Goal: Information Seeking & Learning: Check status

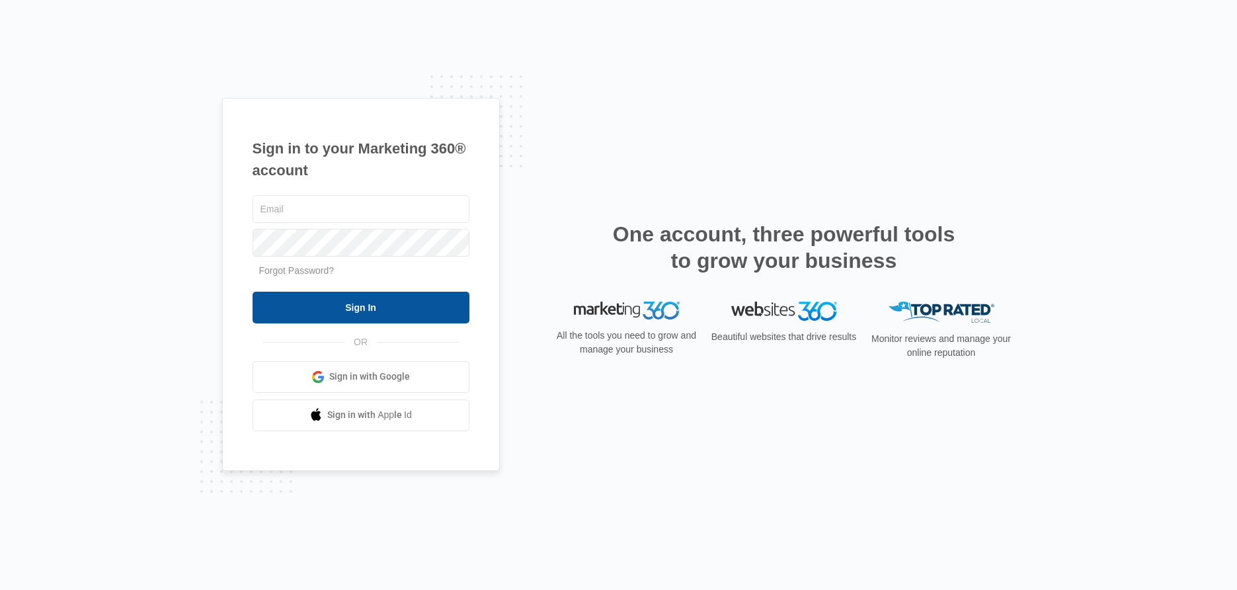
type input "sarah.voegtlin@madwire.com"
click at [416, 304] on input "Sign In" at bounding box center [361, 308] width 217 height 32
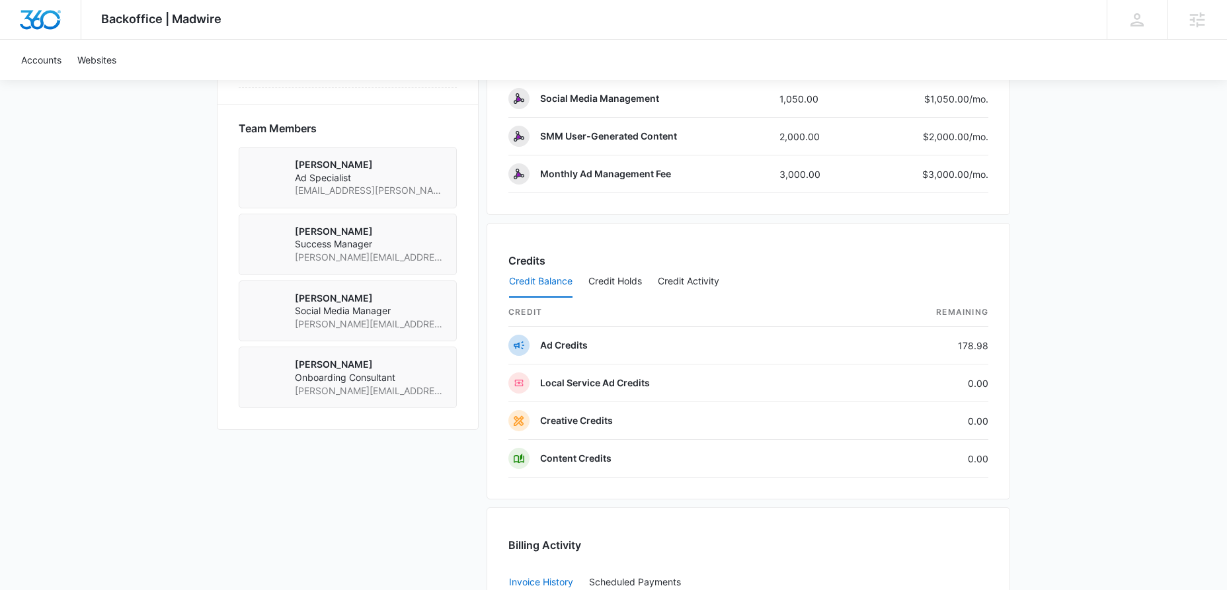
scroll to position [1192, 0]
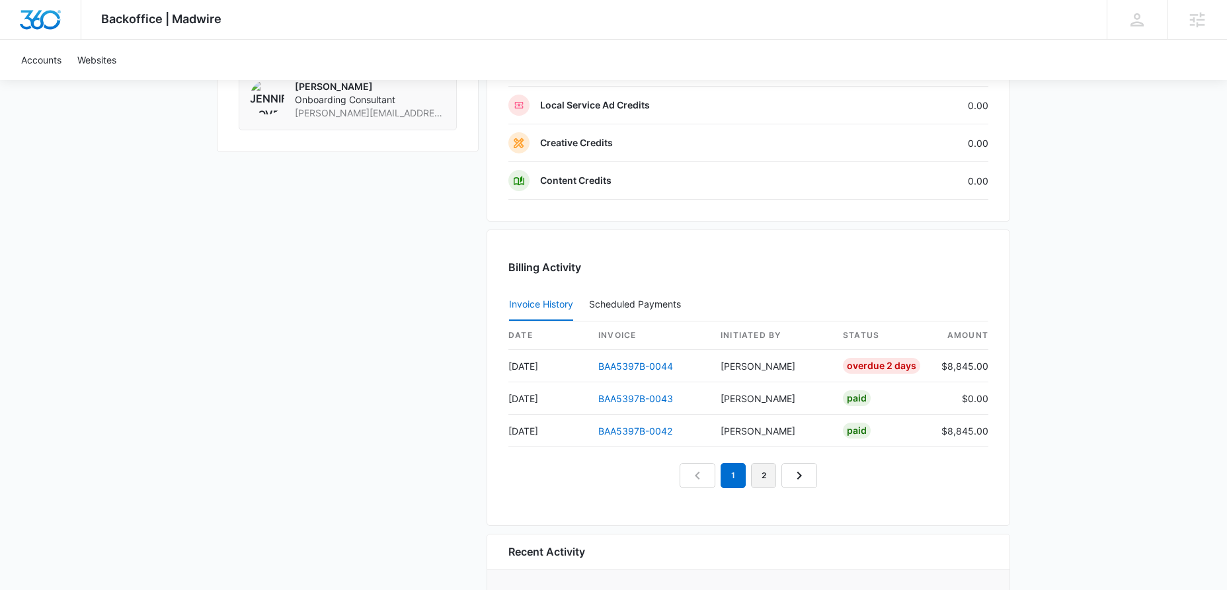
click at [767, 481] on link "2" at bounding box center [763, 475] width 25 height 25
click at [744, 473] on em "2" at bounding box center [748, 475] width 25 height 25
click at [724, 473] on link "1" at bounding box center [717, 475] width 25 height 25
click at [746, 470] on link "2" at bounding box center [748, 475] width 25 height 25
click at [633, 366] on link "BAA5397B-0041" at bounding box center [634, 365] width 73 height 11
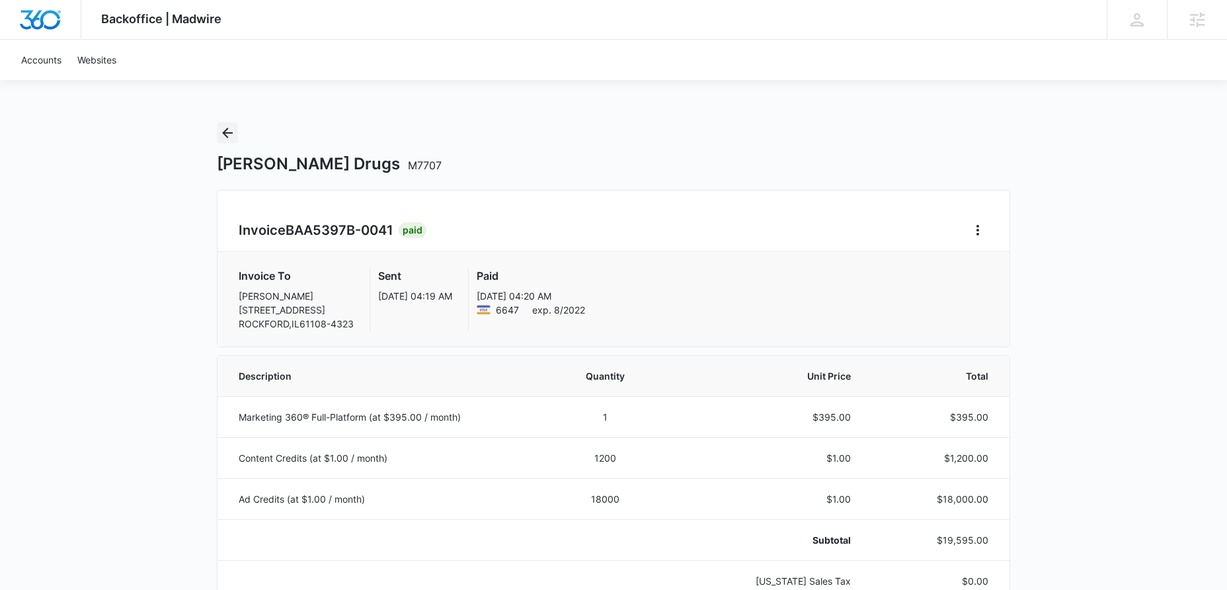
click at [233, 141] on button "Back" at bounding box center [227, 132] width 21 height 21
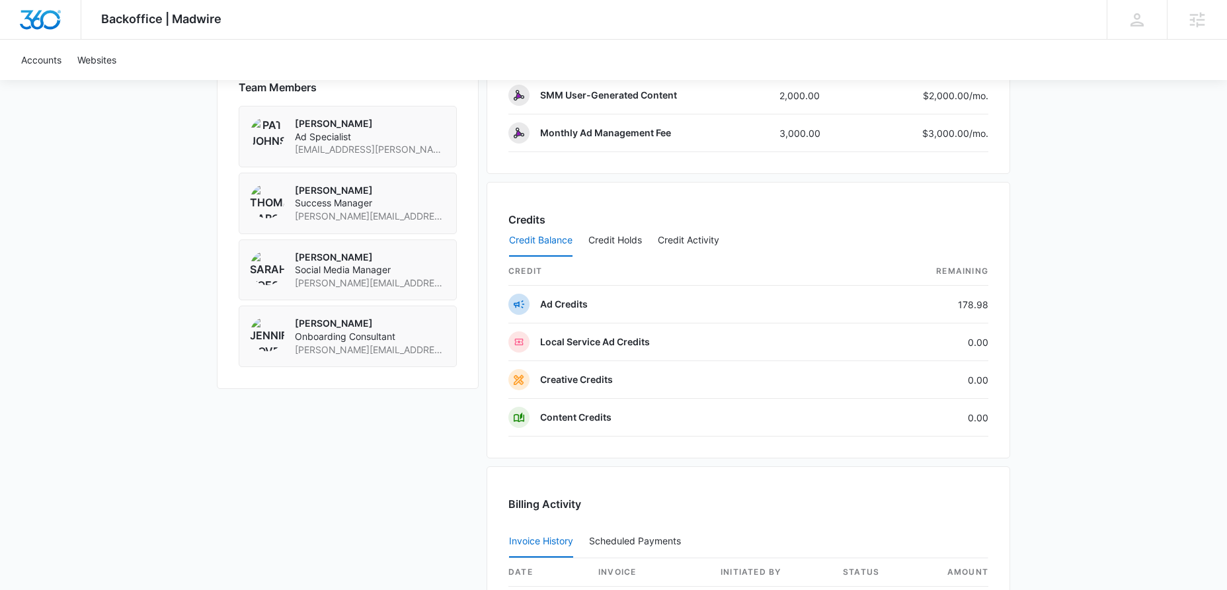
scroll to position [1296, 0]
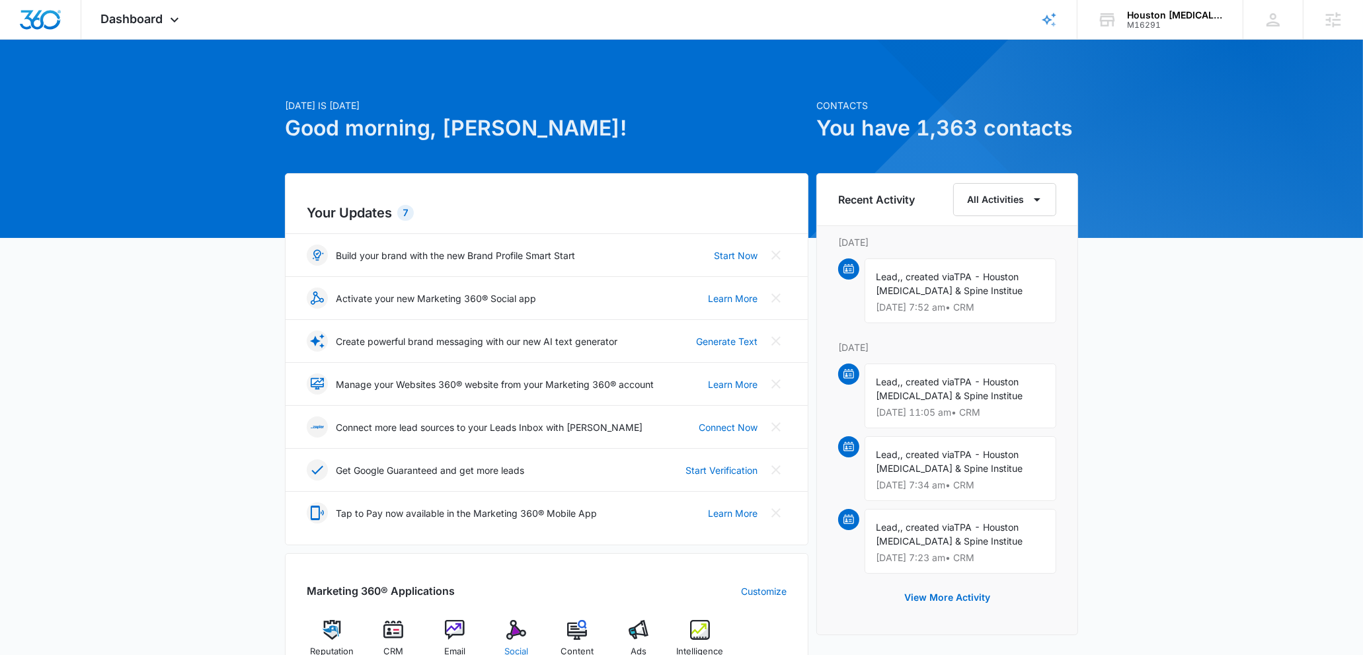
click at [512, 635] on img at bounding box center [516, 630] width 20 height 20
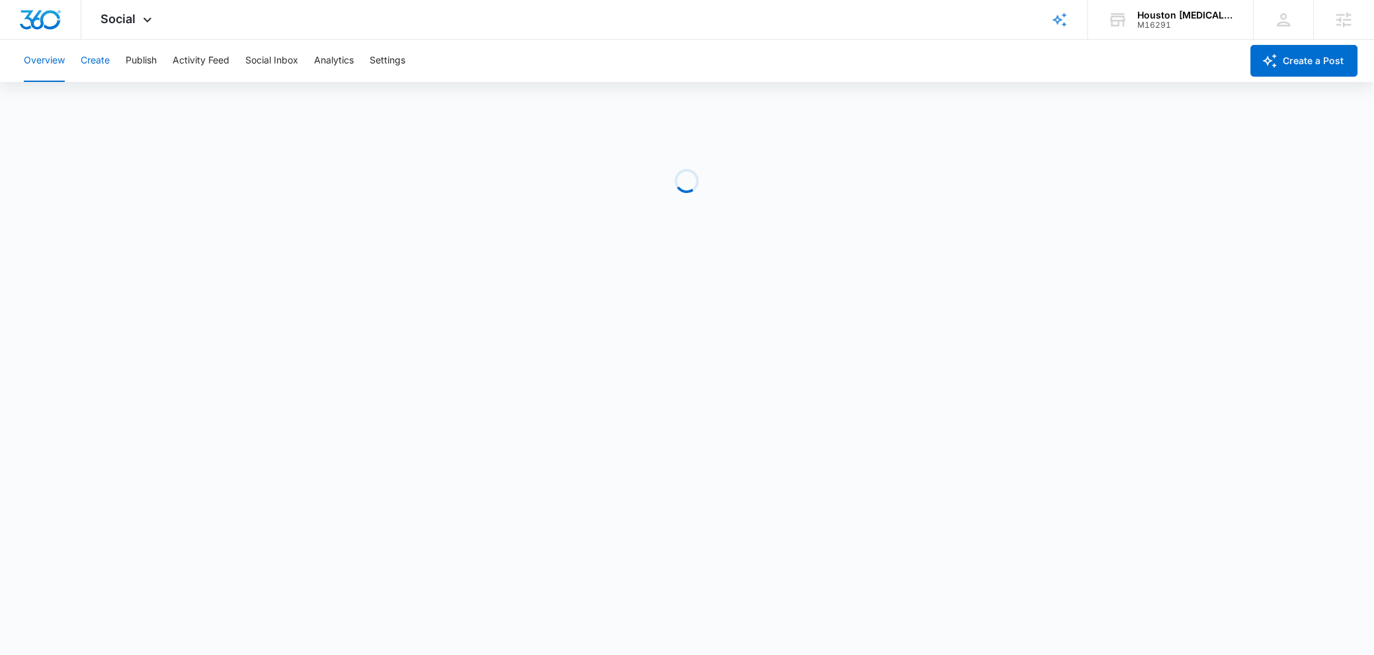
click at [95, 63] on button "Create" at bounding box center [95, 61] width 29 height 42
click at [141, 90] on button "Approvals" at bounding box center [129, 101] width 44 height 37
click at [134, 61] on button "Publish" at bounding box center [141, 61] width 31 height 42
click at [93, 69] on button "Create" at bounding box center [95, 61] width 29 height 42
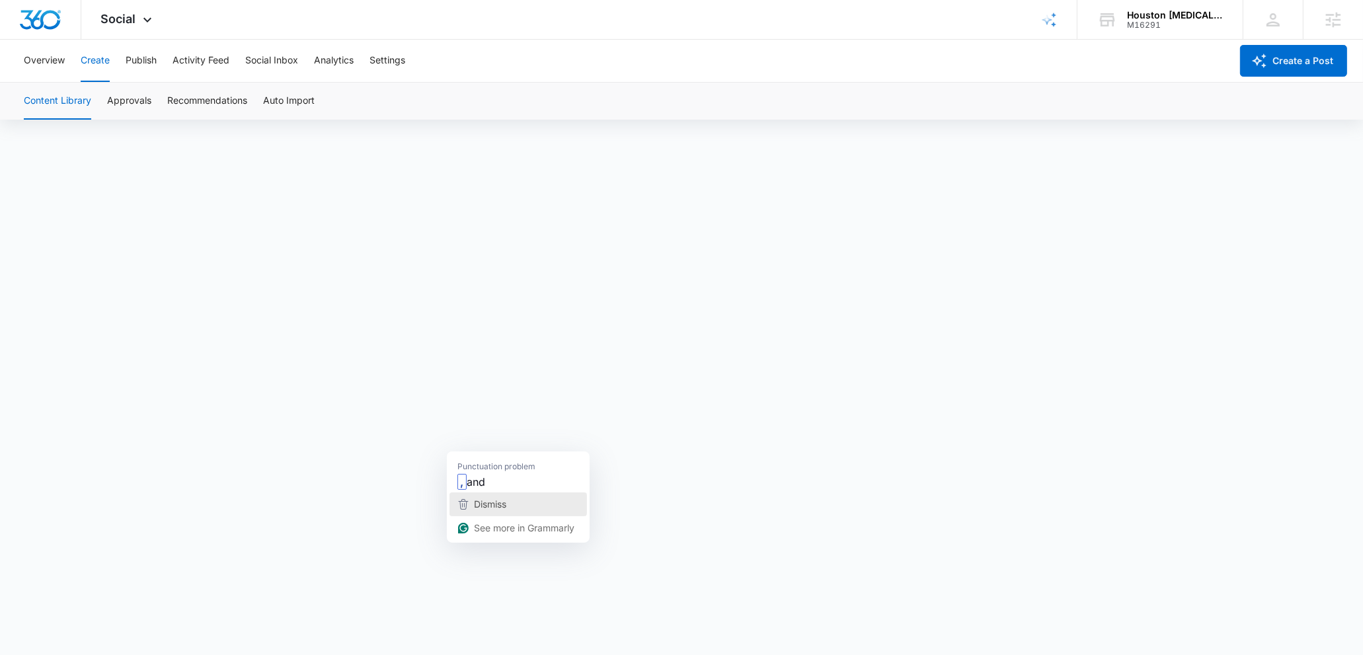
click at [485, 504] on span "Dismiss" at bounding box center [490, 503] width 32 height 11
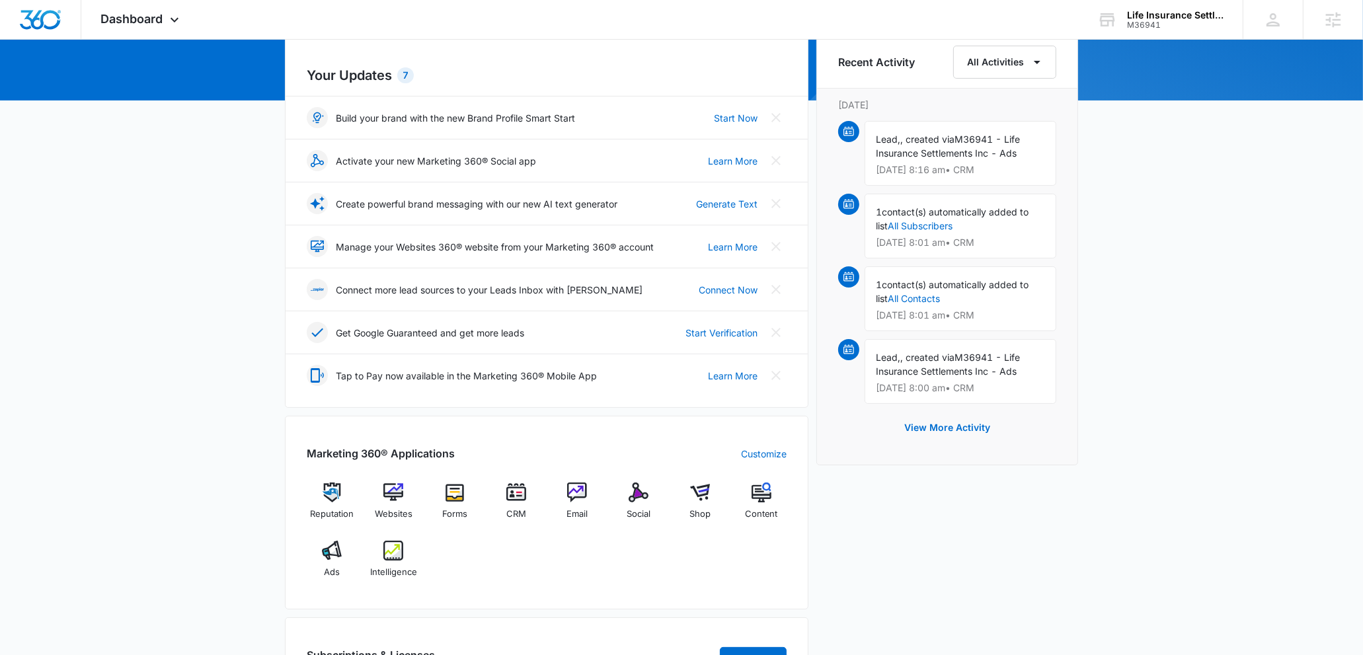
scroll to position [221, 0]
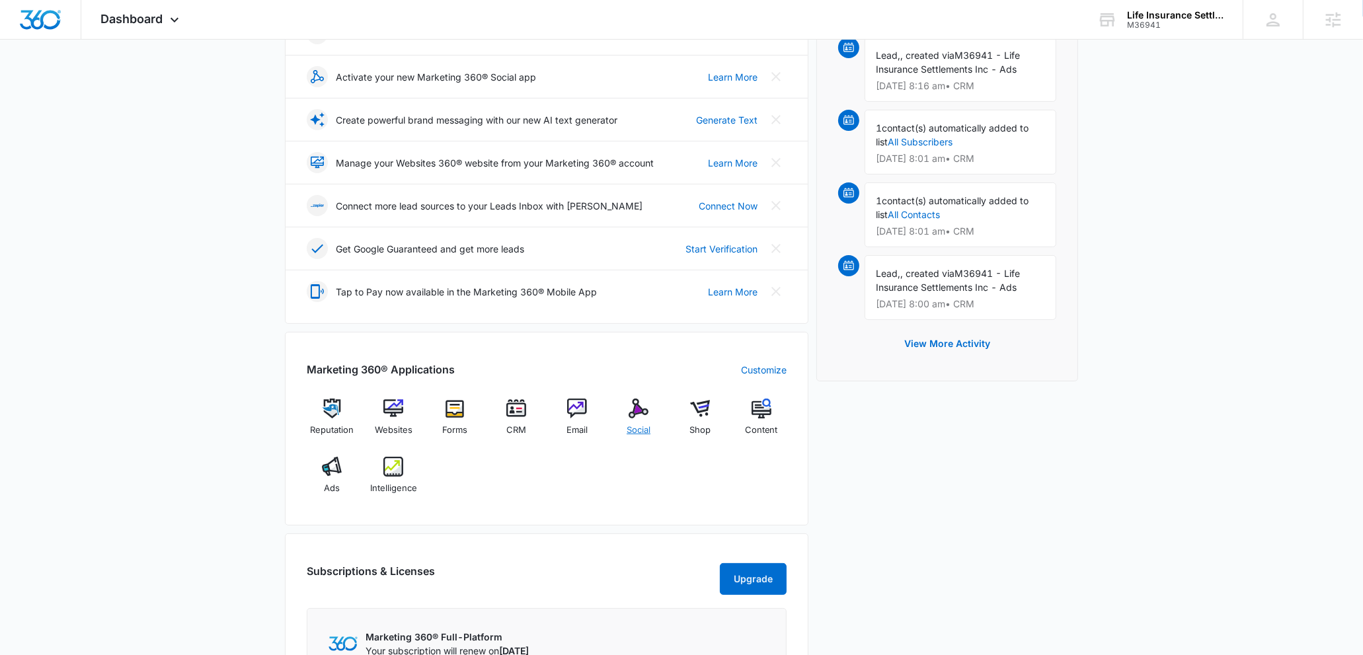
click at [631, 411] on img at bounding box center [639, 409] width 20 height 20
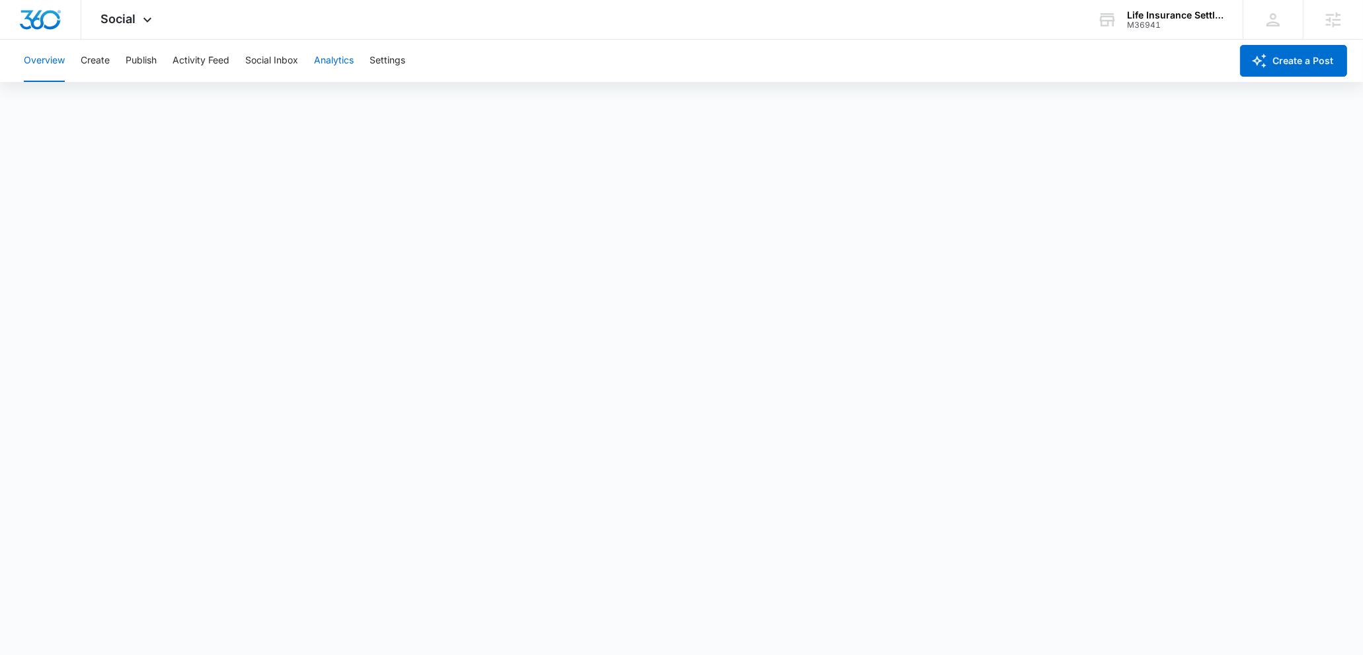
click at [327, 60] on button "Analytics" at bounding box center [334, 61] width 40 height 42
click at [424, 104] on button "Reports" at bounding box center [435, 101] width 34 height 37
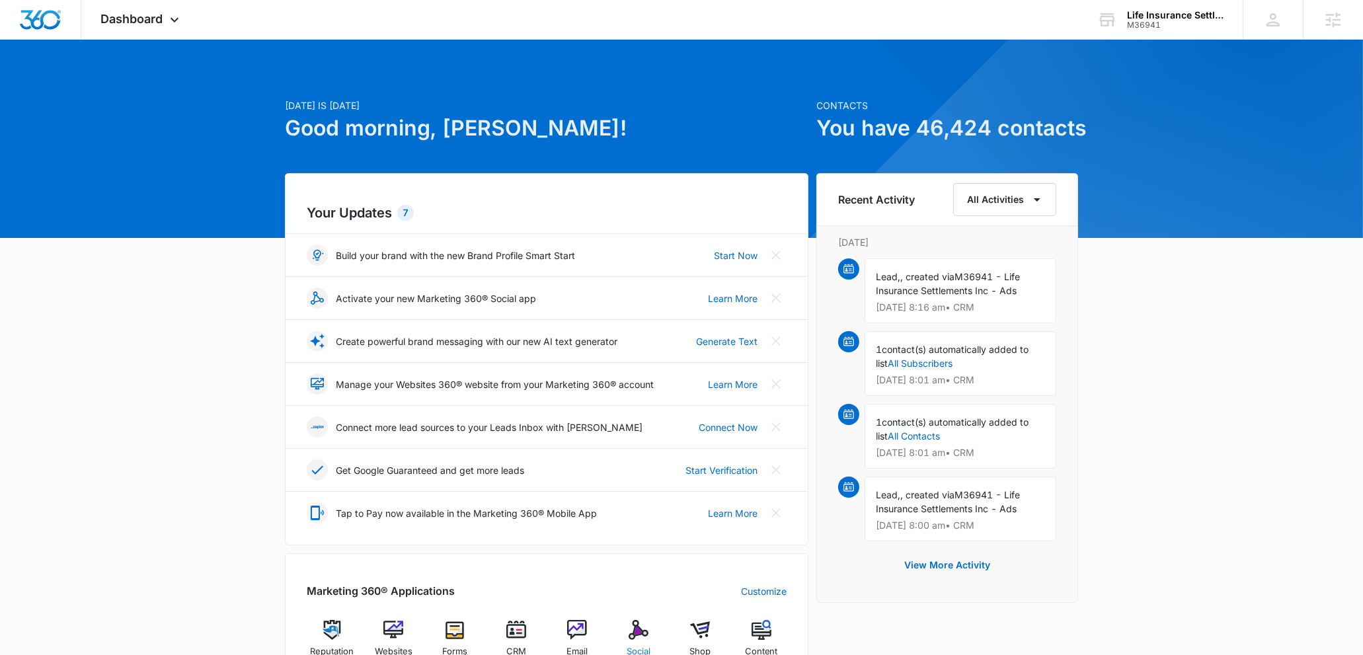
click at [623, 628] on div "Social" at bounding box center [639, 644] width 51 height 48
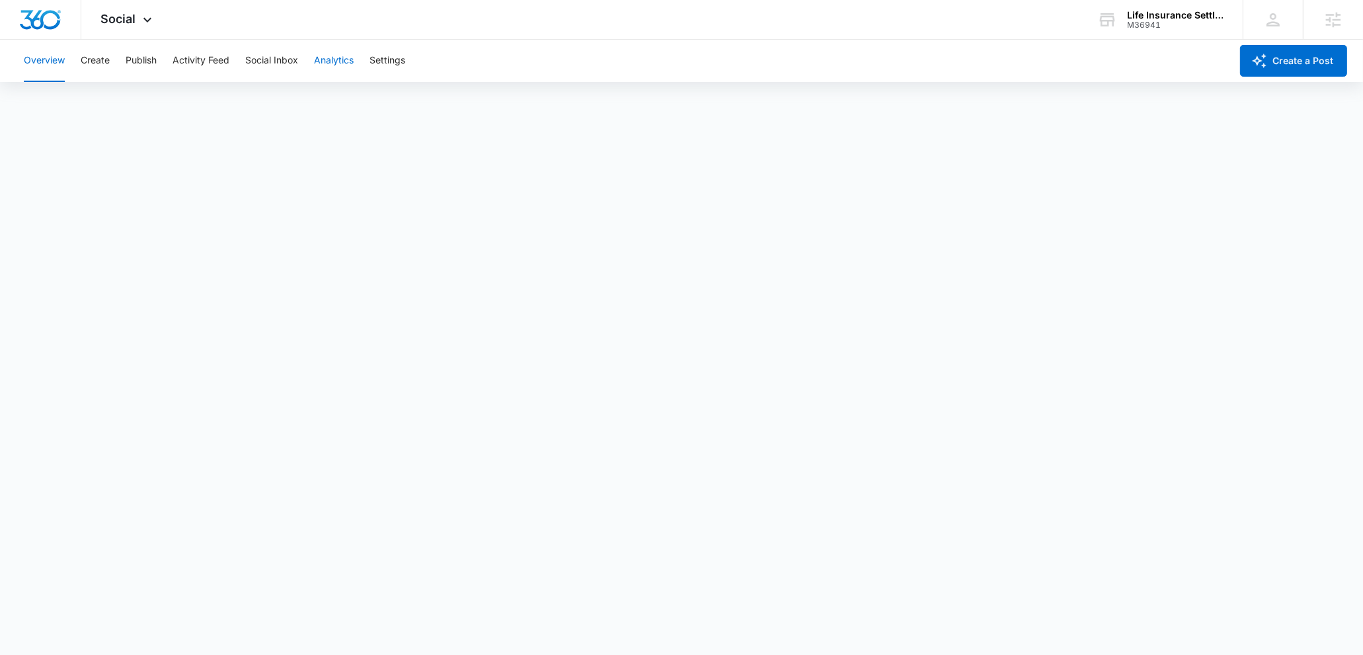
click at [340, 63] on button "Analytics" at bounding box center [334, 61] width 40 height 42
click at [426, 113] on button "Reports" at bounding box center [435, 101] width 34 height 37
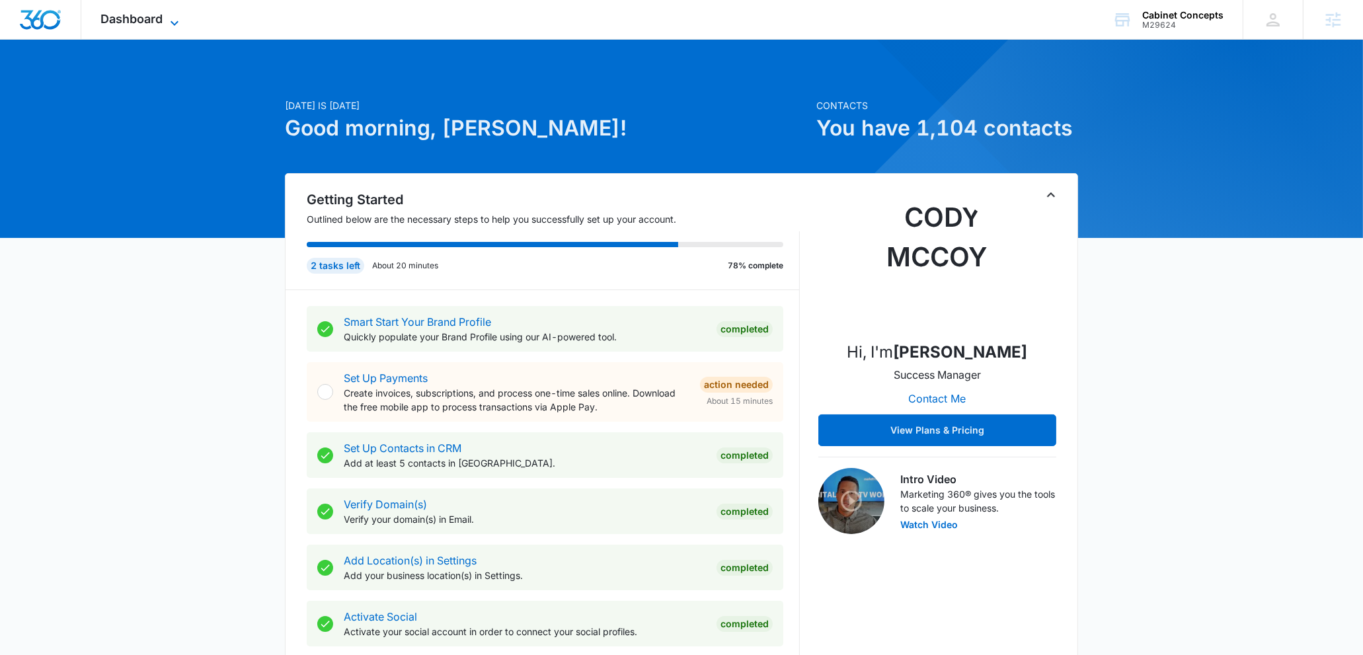
click at [151, 19] on span "Dashboard" at bounding box center [132, 19] width 62 height 14
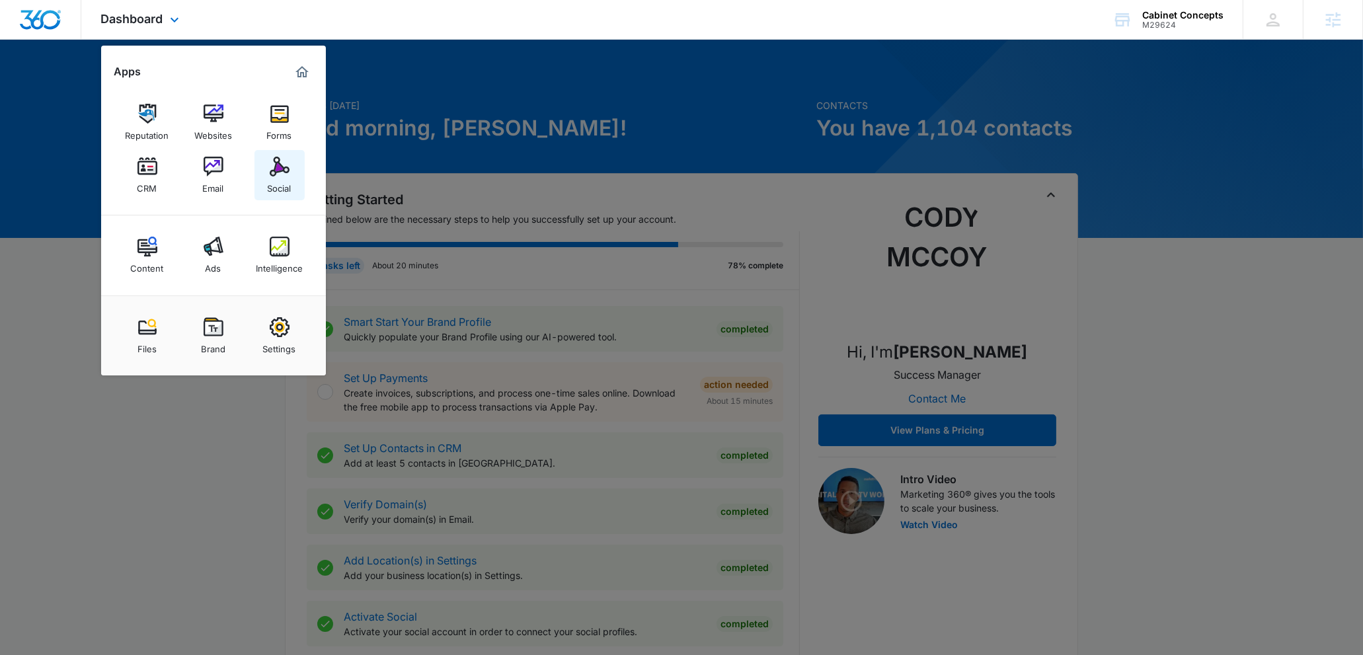
click at [255, 183] on link "Social" at bounding box center [280, 175] width 50 height 50
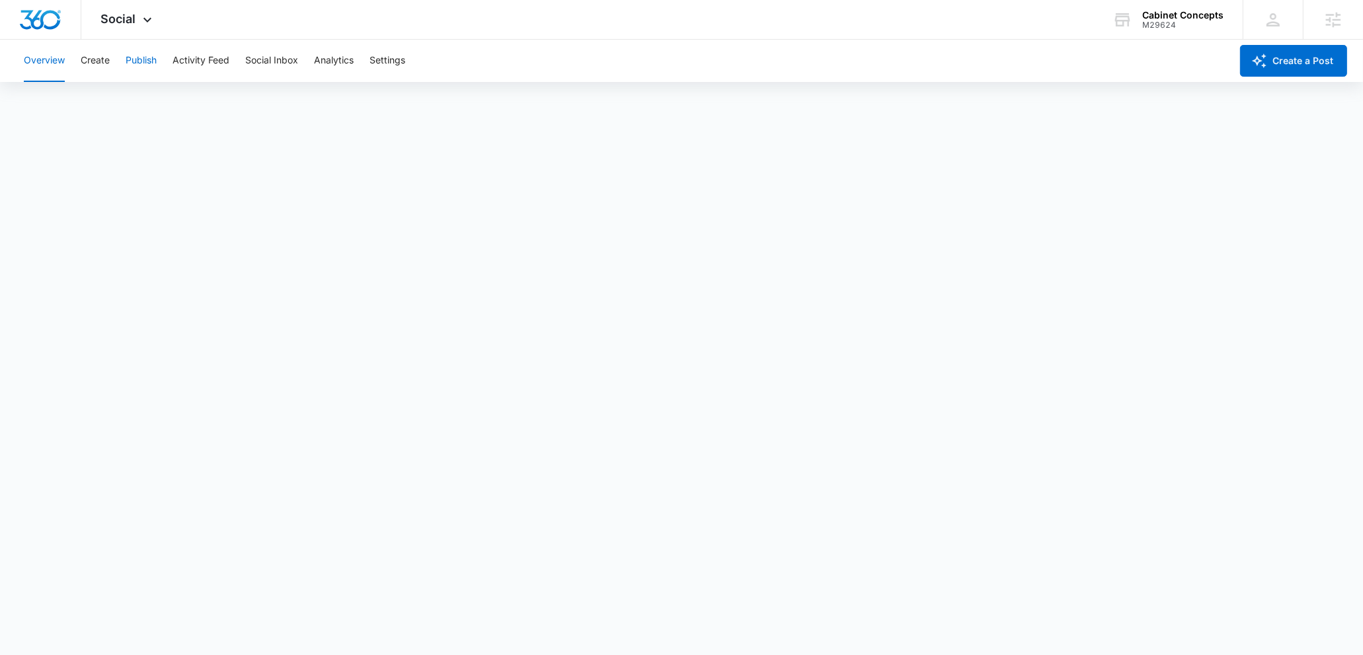
click at [129, 58] on button "Publish" at bounding box center [141, 61] width 31 height 42
click at [99, 70] on button "Create" at bounding box center [95, 61] width 29 height 42
click at [135, 105] on button "Approvals" at bounding box center [129, 101] width 44 height 37
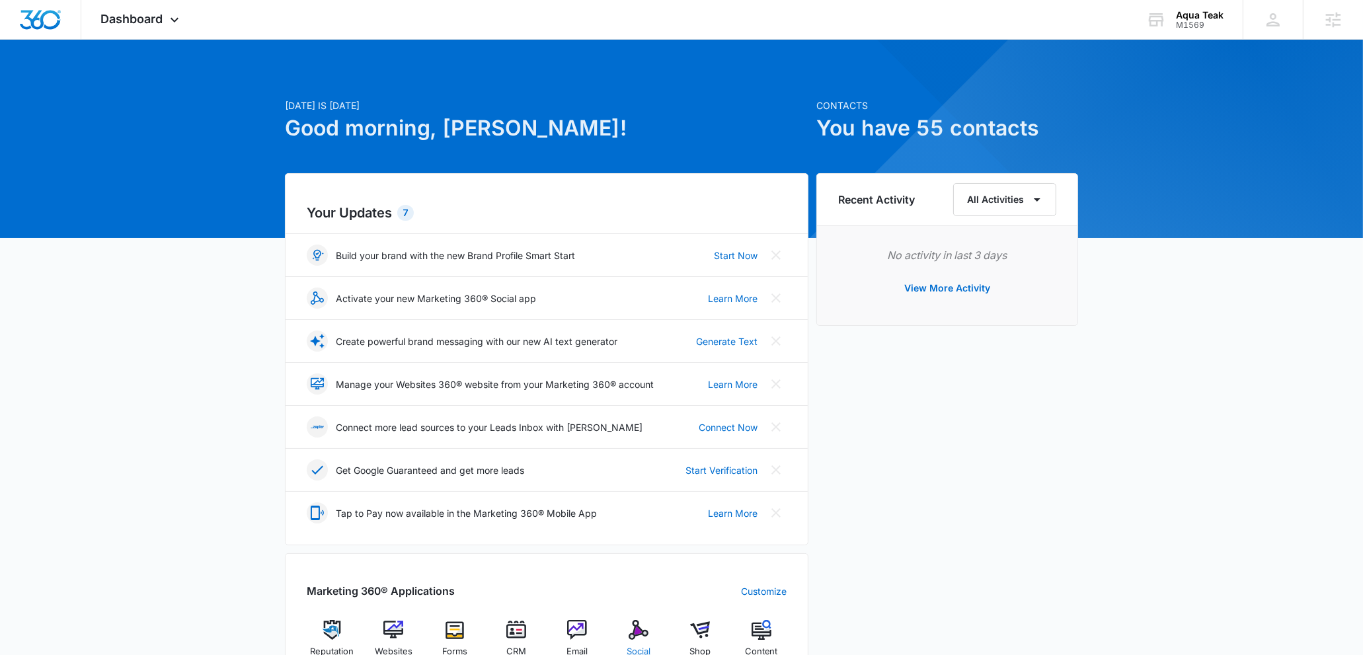
click at [647, 636] on img at bounding box center [639, 630] width 20 height 20
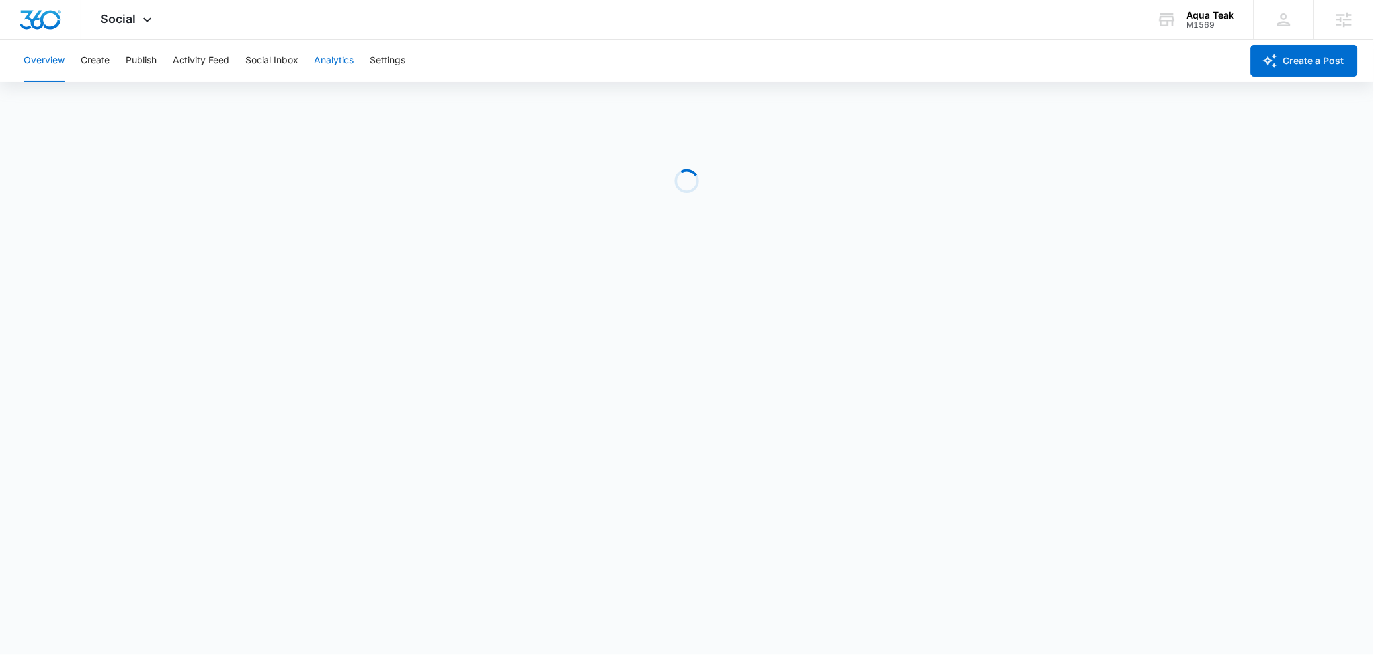
drag, startPoint x: 323, startPoint y: 56, endPoint x: 335, endPoint y: 81, distance: 27.8
click at [323, 56] on button "Analytics" at bounding box center [334, 61] width 40 height 42
click at [457, 100] on div "Account Post Insights Community Hashtag Content Tag Ad Analytics Reports" at bounding box center [682, 101] width 1332 height 37
click at [448, 101] on button "Reports" at bounding box center [435, 101] width 34 height 37
